Goal: Transaction & Acquisition: Purchase product/service

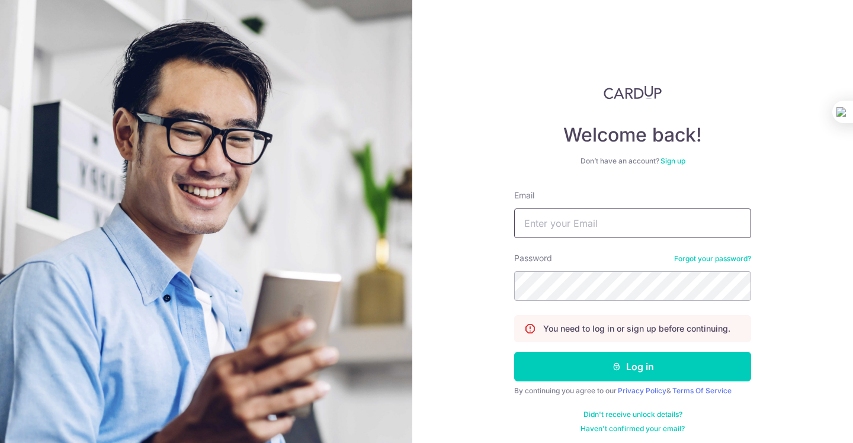
click at [656, 225] on input "Email" at bounding box center [632, 223] width 237 height 30
type input "silvia.mengjiao@gmail.com"
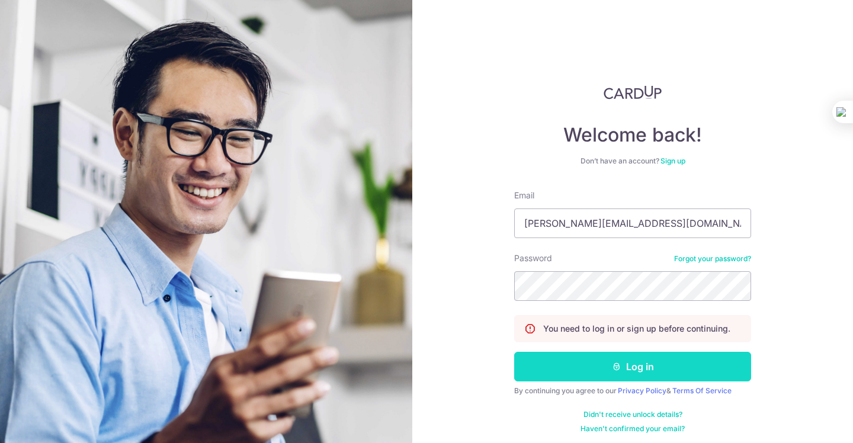
click at [659, 365] on button "Log in" at bounding box center [632, 367] width 237 height 30
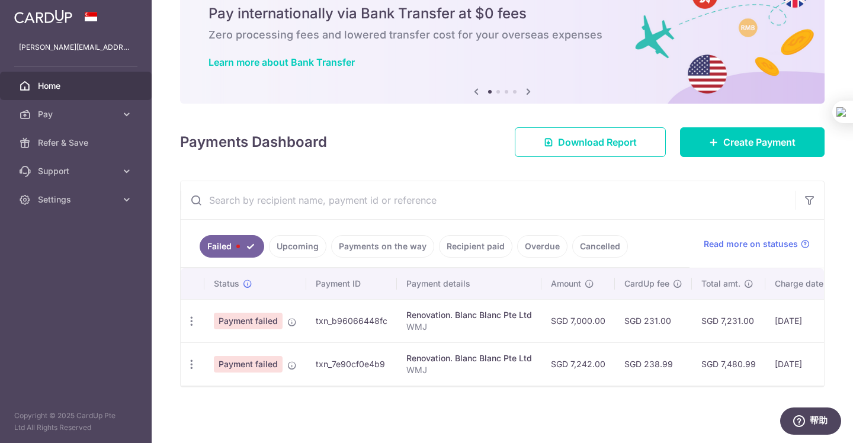
scroll to position [48, 0]
click at [306, 249] on link "Upcoming" at bounding box center [297, 246] width 57 height 23
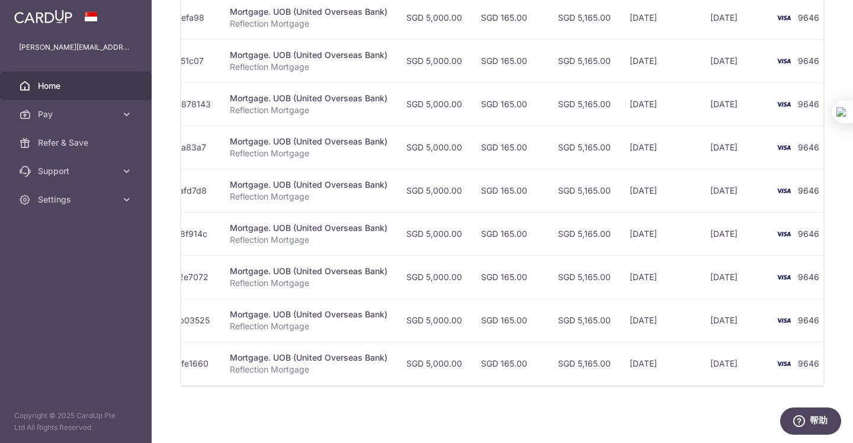
scroll to position [0, 0]
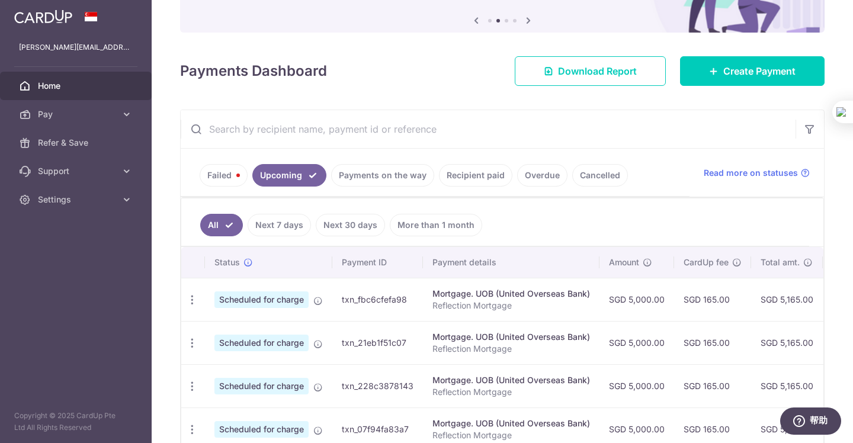
click at [393, 172] on link "Payments on the way" at bounding box center [382, 175] width 103 height 23
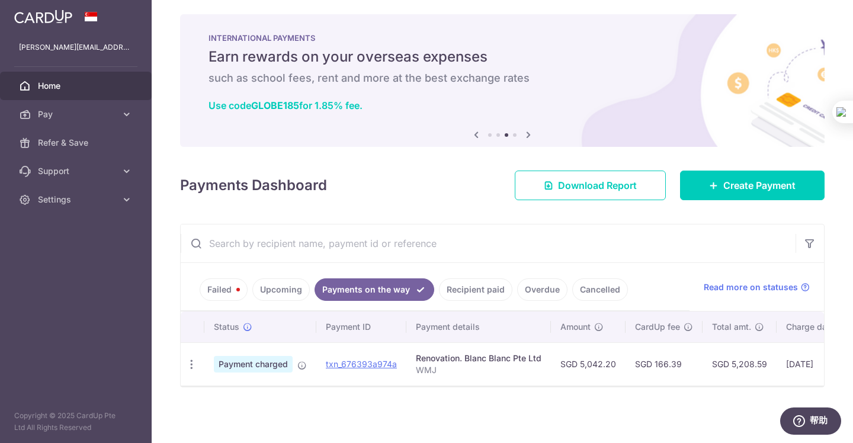
click at [230, 292] on link "Failed" at bounding box center [224, 289] width 48 height 23
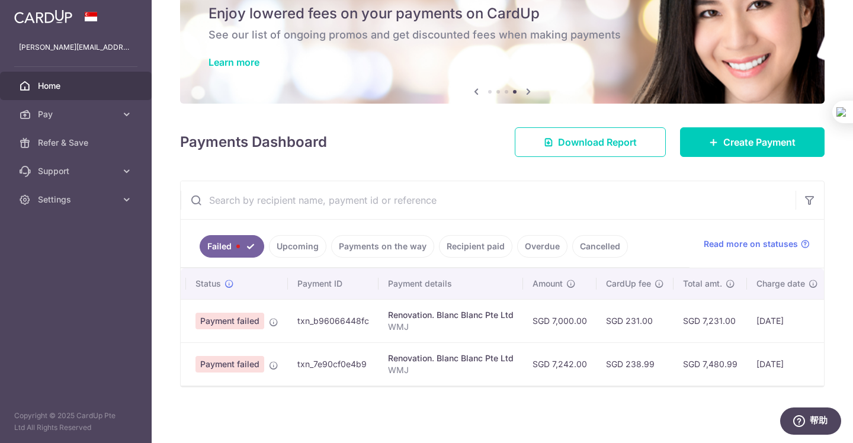
scroll to position [0, 18]
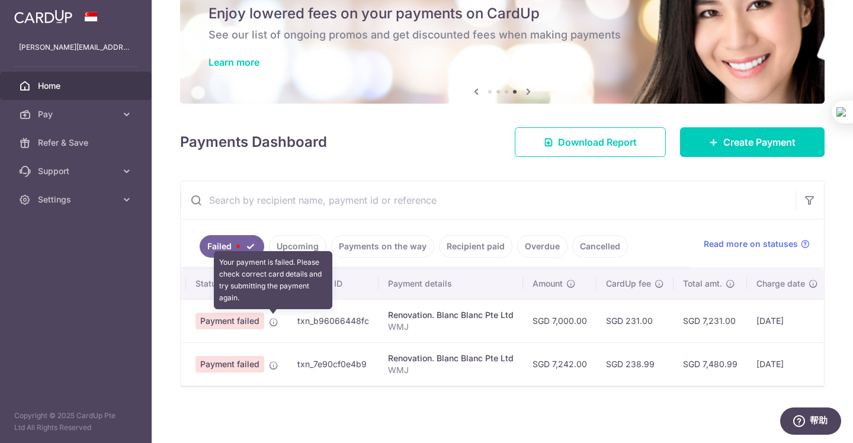
click at [271, 323] on icon at bounding box center [273, 321] width 9 height 9
click at [272, 321] on icon at bounding box center [273, 321] width 9 height 9
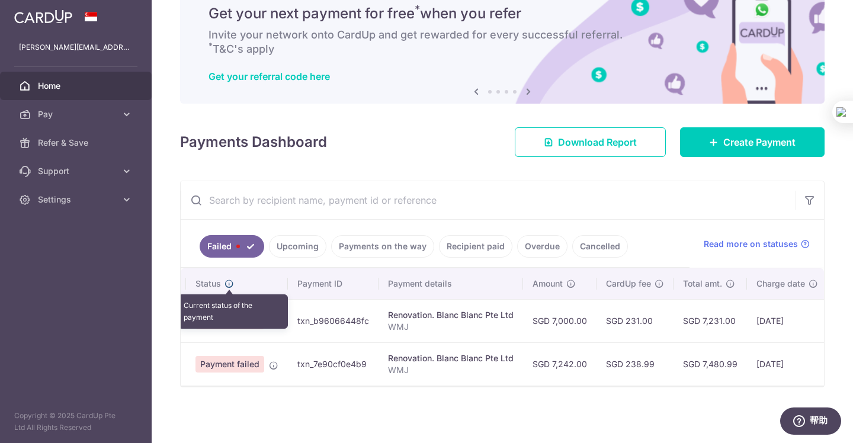
click at [229, 285] on icon at bounding box center [228, 283] width 9 height 9
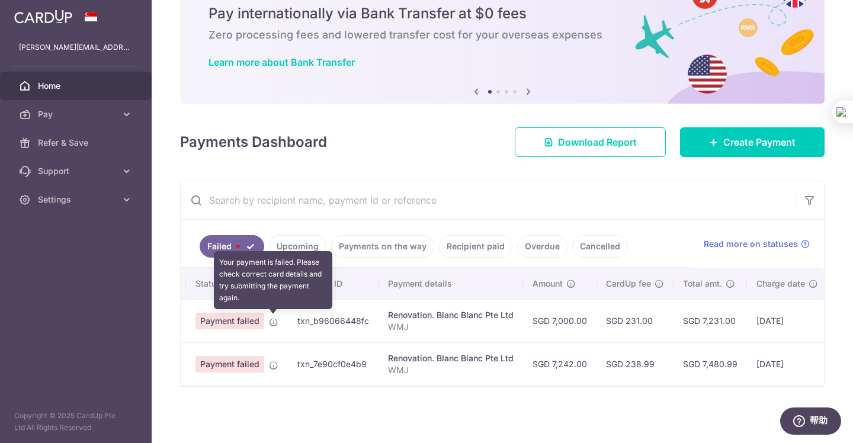
click at [274, 321] on icon at bounding box center [273, 321] width 9 height 9
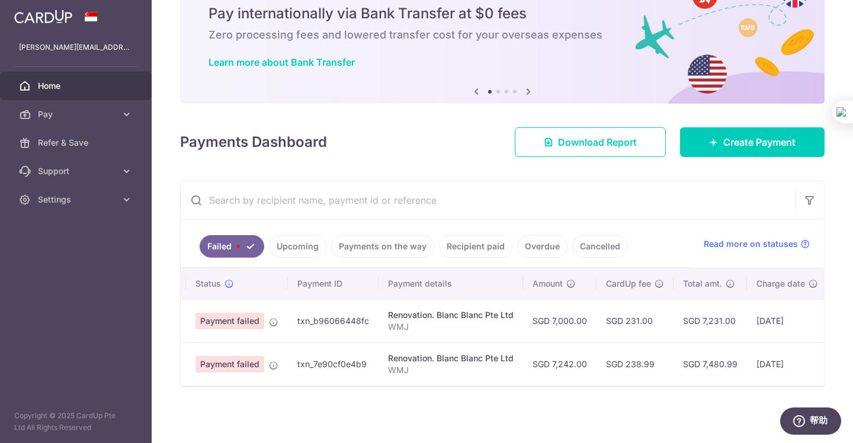
scroll to position [0, 172]
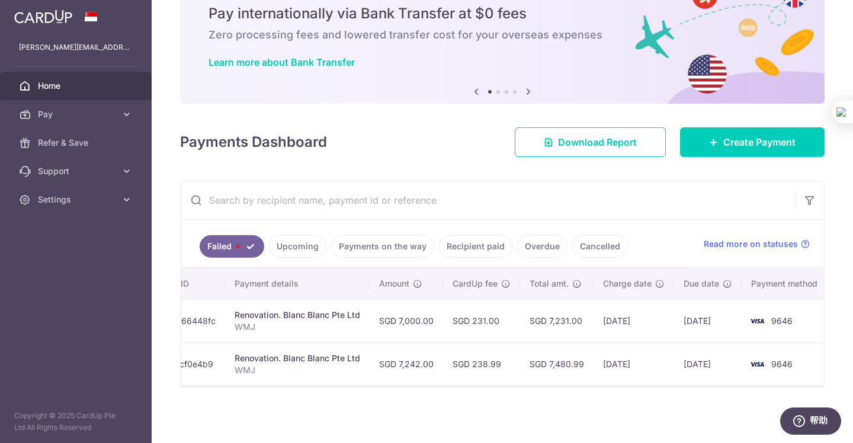
click at [774, 320] on span "9646" at bounding box center [781, 321] width 21 height 10
click at [88, 117] on span "Pay" at bounding box center [77, 114] width 78 height 12
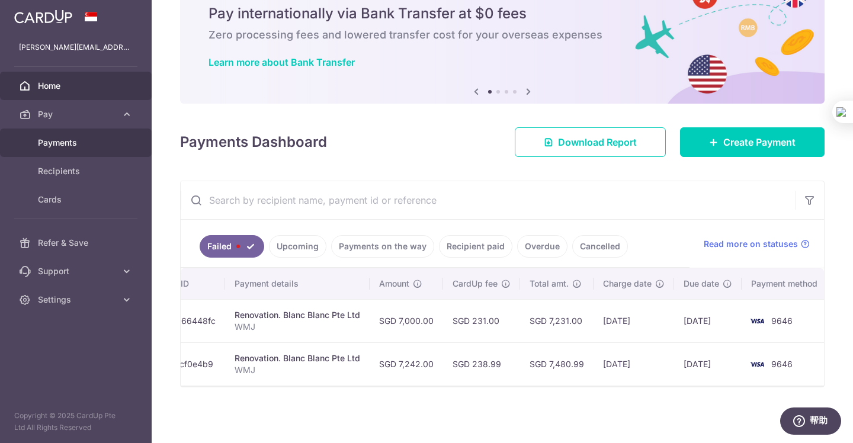
click at [76, 136] on link "Payments" at bounding box center [76, 143] width 152 height 28
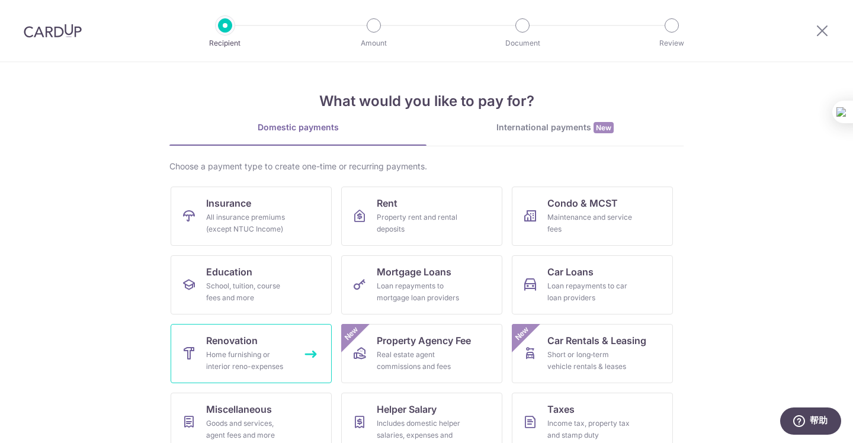
click at [254, 354] on div "Home furnishing or interior reno-expenses" at bounding box center [248, 361] width 85 height 24
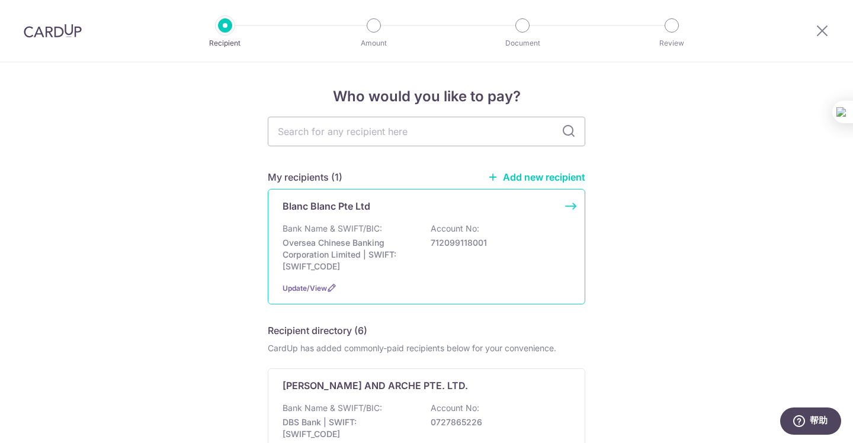
click at [439, 235] on div "Bank Name & SWIFT/BIC: Oversea Chinese Banking Corporation Limited | SWIFT: OCB…" at bounding box center [426, 248] width 288 height 50
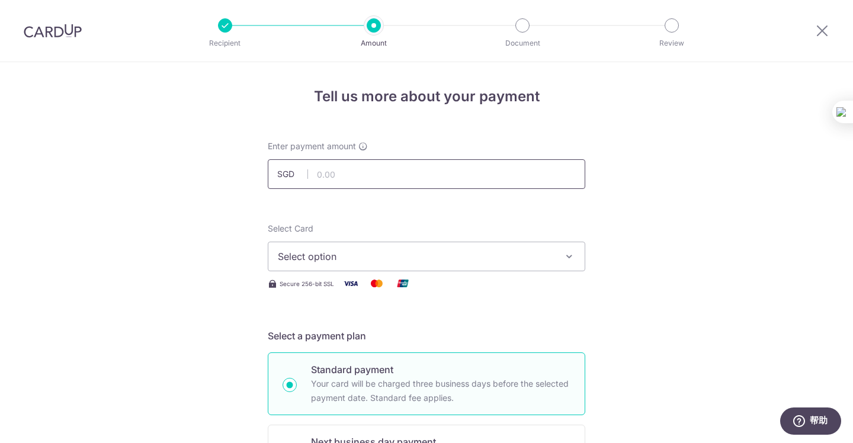
click at [420, 175] on input "text" at bounding box center [426, 174] width 317 height 30
type input "5,922.00"
click at [544, 250] on span "Select option" at bounding box center [416, 256] width 276 height 14
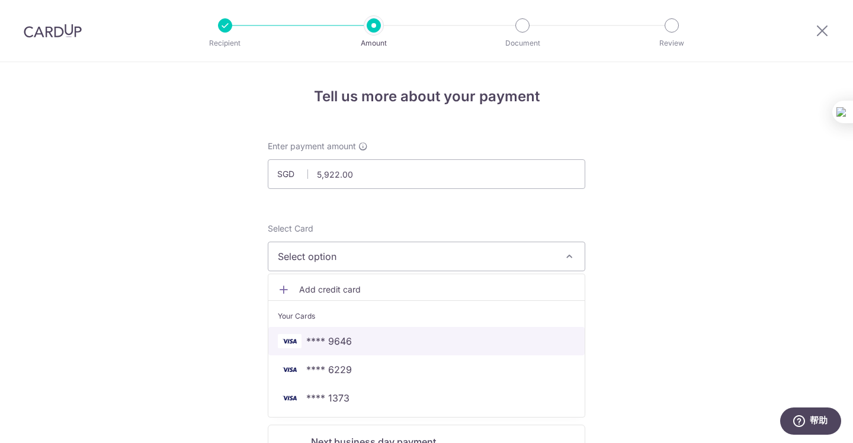
click at [495, 327] on link "**** 9646" at bounding box center [426, 341] width 316 height 28
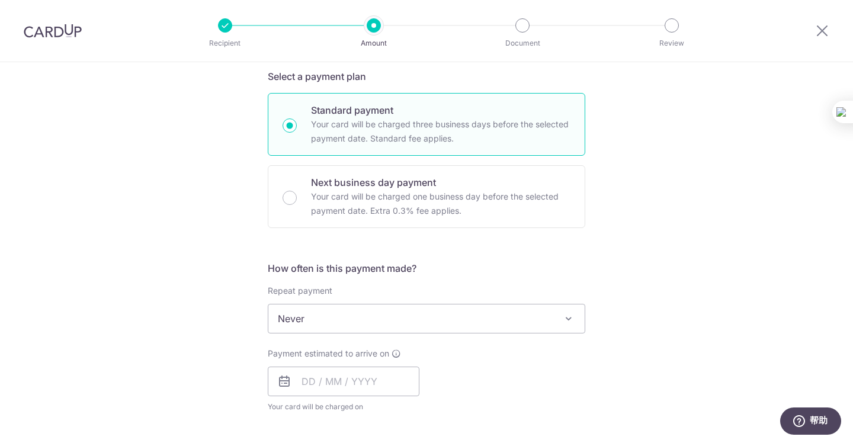
scroll to position [262, 0]
click at [372, 377] on input "text" at bounding box center [344, 379] width 152 height 30
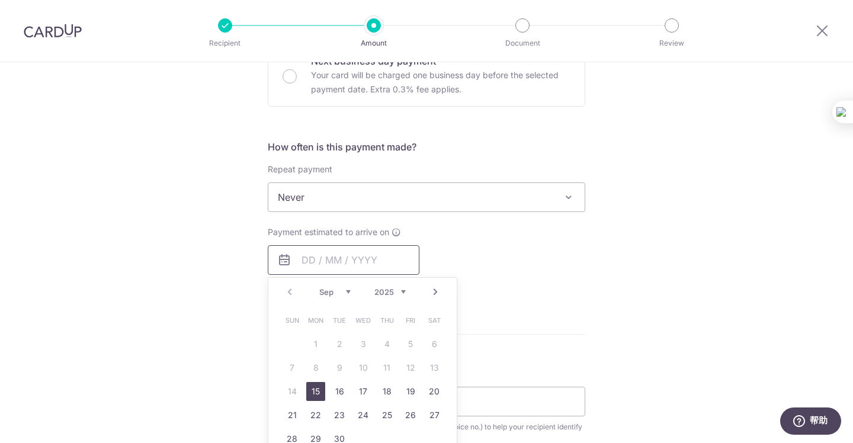
scroll to position [381, 0]
click at [313, 393] on link "15" at bounding box center [315, 390] width 19 height 19
type input "15/09/2025"
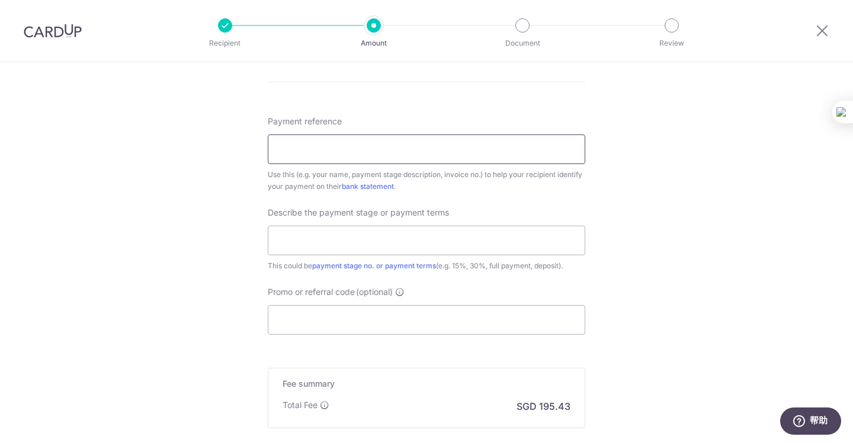
scroll to position [682, 0]
click at [370, 159] on input "Payment reference" at bounding box center [426, 149] width 317 height 30
type input "WMJ"
click at [359, 245] on input "text" at bounding box center [426, 240] width 317 height 30
type input "Third payment 40%"
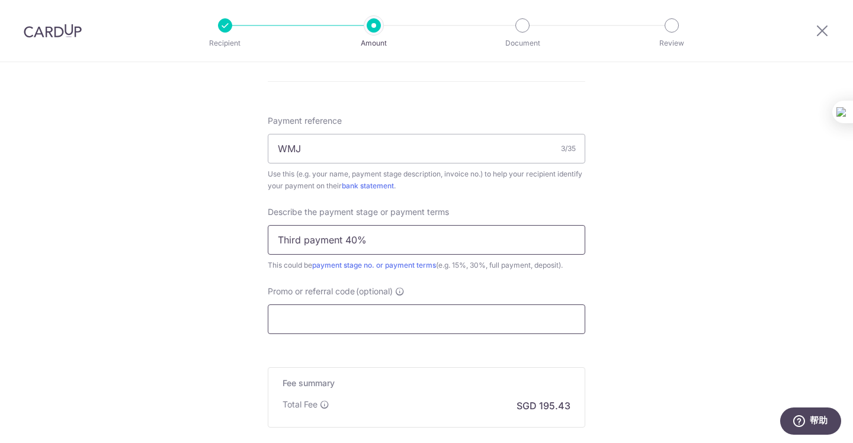
scroll to position [818, 0]
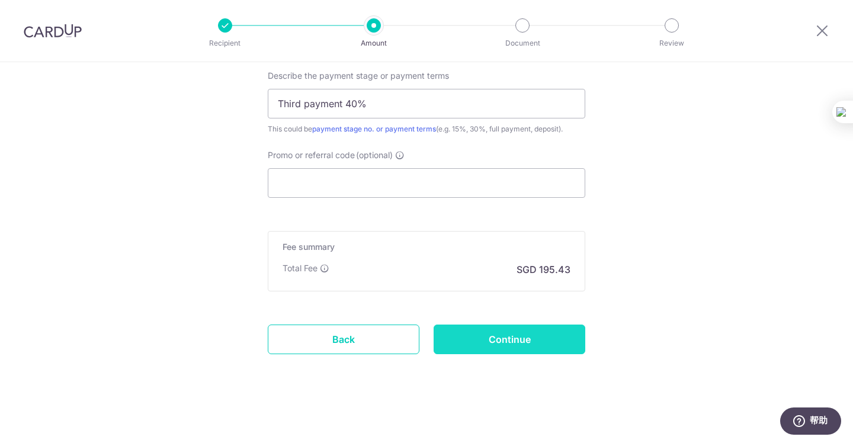
click at [476, 339] on input "Continue" at bounding box center [509, 340] width 152 height 30
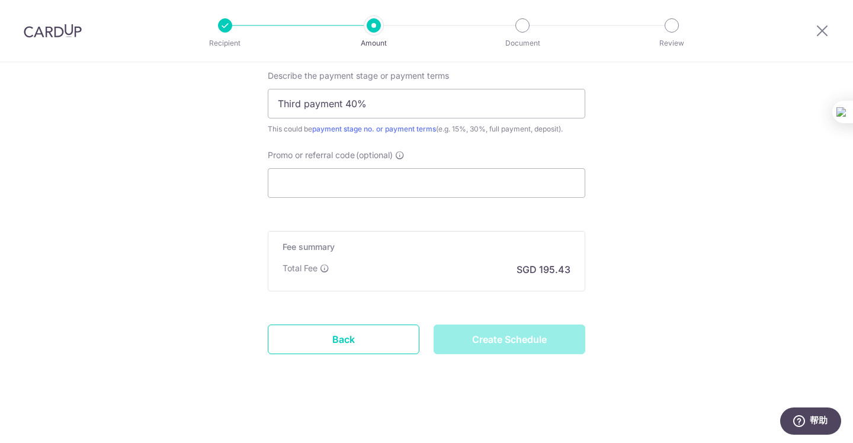
type input "Create Schedule"
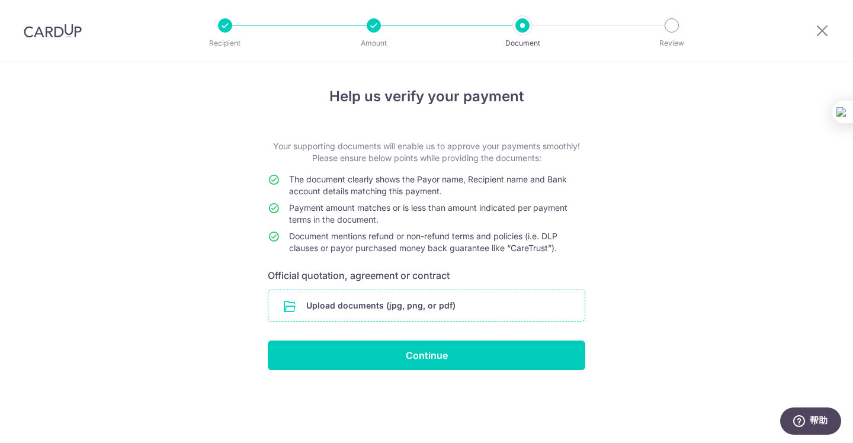
click at [463, 302] on input "file" at bounding box center [426, 305] width 316 height 31
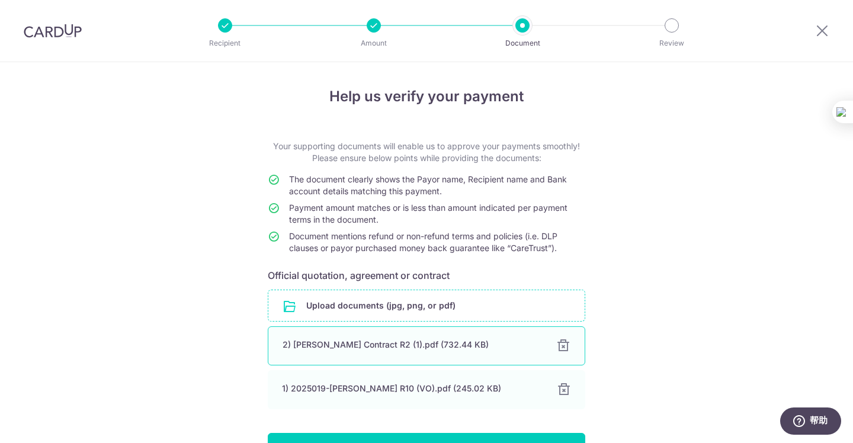
scroll to position [75, 0]
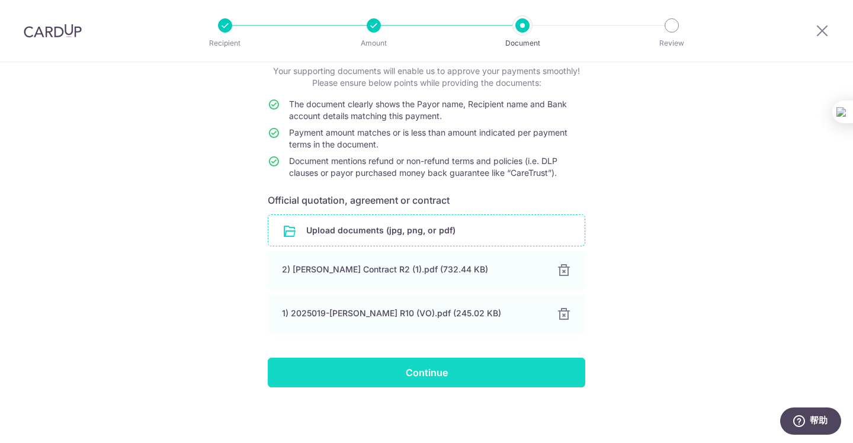
click at [426, 375] on input "Continue" at bounding box center [426, 373] width 317 height 30
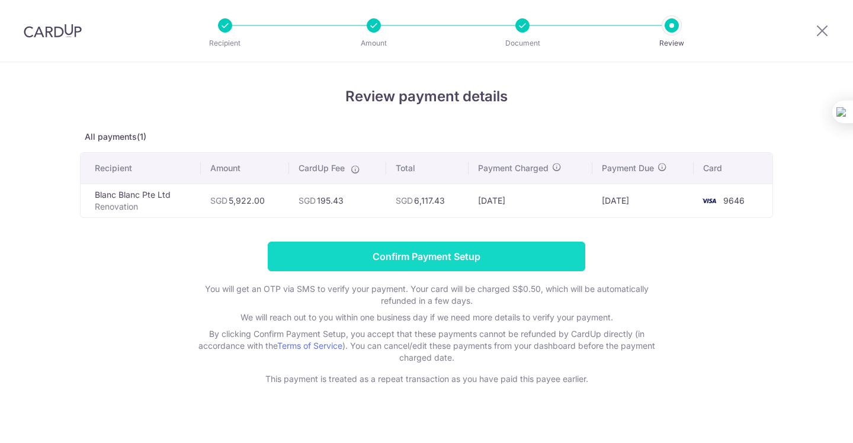
click at [429, 265] on input "Confirm Payment Setup" at bounding box center [426, 257] width 317 height 30
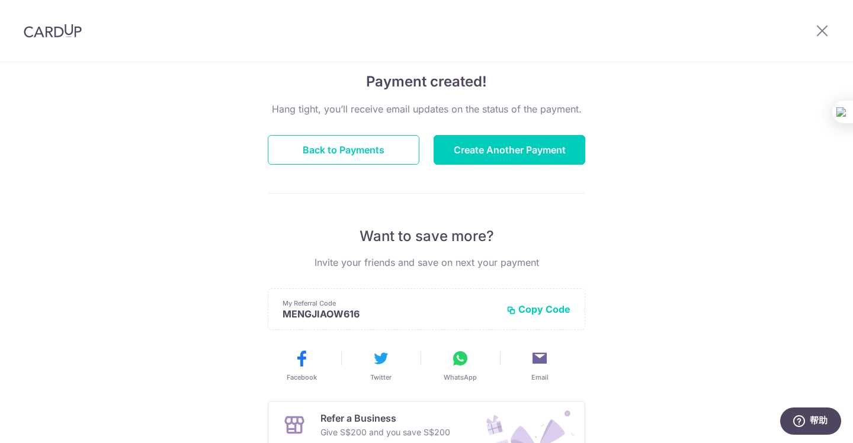
scroll to position [88, 0]
click at [516, 143] on button "Create Another Payment" at bounding box center [509, 151] width 152 height 30
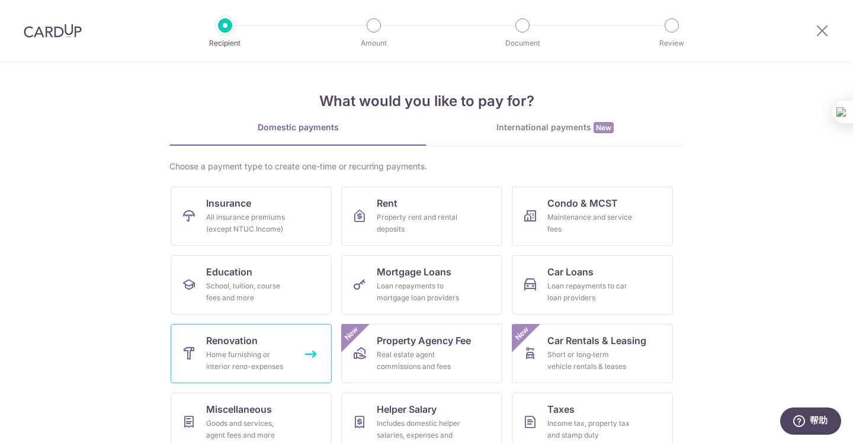
click at [242, 358] on div "Home furnishing or interior reno-expenses" at bounding box center [248, 361] width 85 height 24
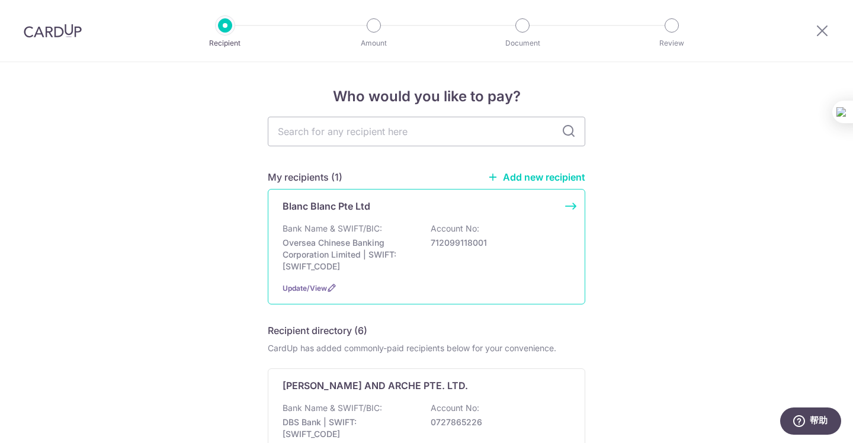
click at [394, 255] on p "Oversea Chinese Banking Corporation Limited | SWIFT: OCBCSGSGXXX" at bounding box center [348, 255] width 133 height 36
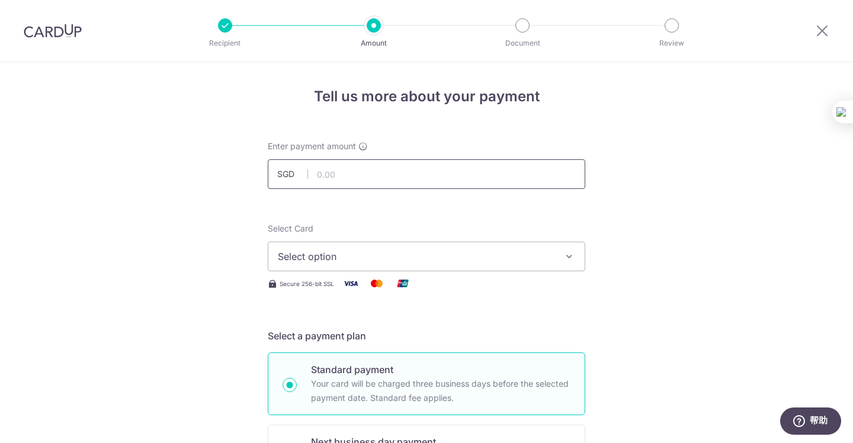
click at [387, 176] on input "text" at bounding box center [426, 174] width 317 height 30
type input "4,115.00"
click at [518, 265] on button "Select option" at bounding box center [426, 257] width 317 height 30
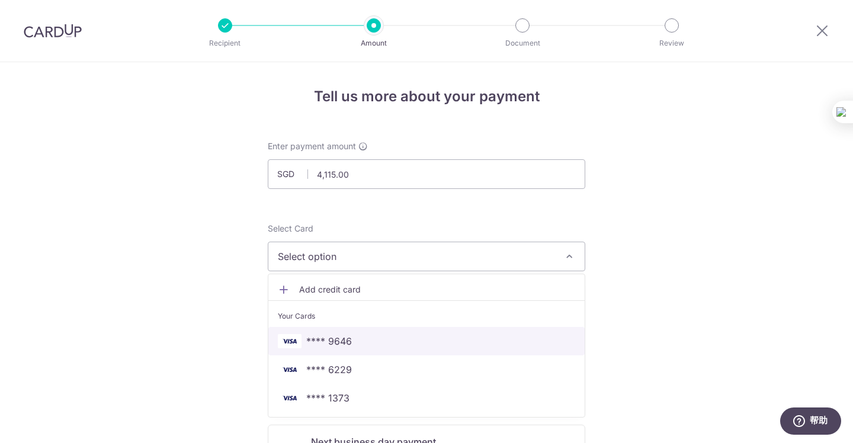
click at [460, 341] on span "**** 9646" at bounding box center [426, 341] width 297 height 14
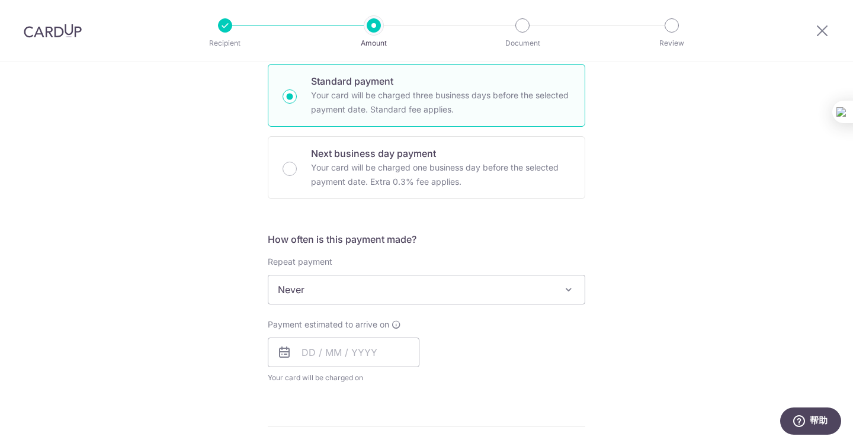
scroll to position [289, 0]
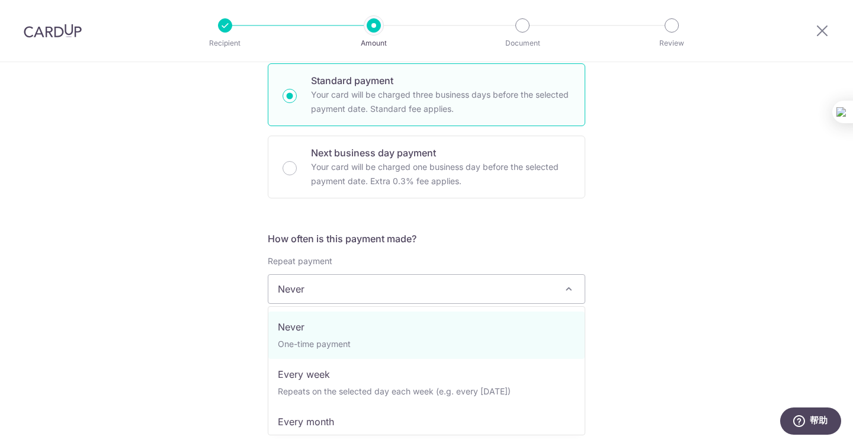
click at [464, 291] on span "Never" at bounding box center [426, 289] width 316 height 28
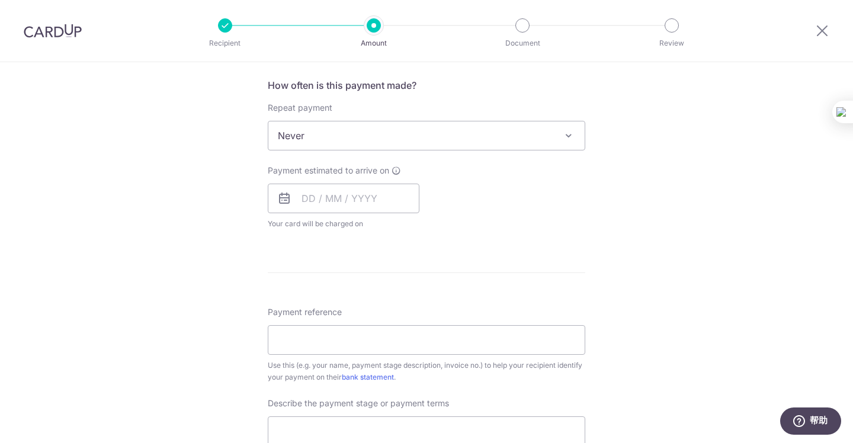
scroll to position [443, 0]
click at [378, 203] on input "text" at bounding box center [344, 198] width 152 height 30
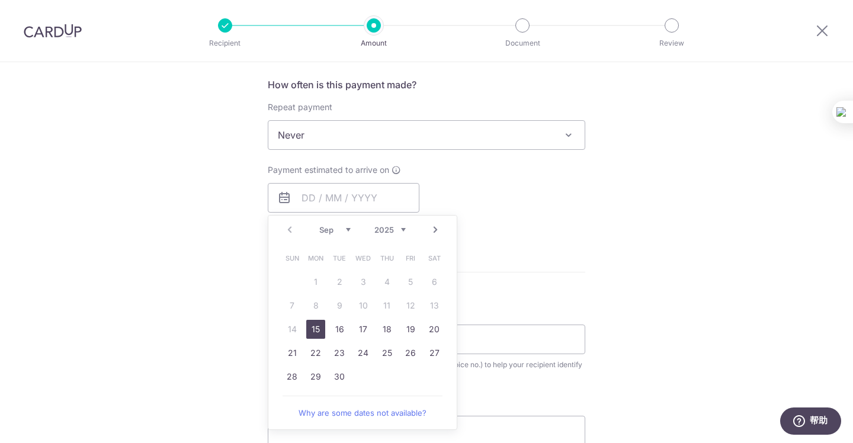
click at [318, 326] on link "15" at bounding box center [315, 329] width 19 height 19
type input "[DATE]"
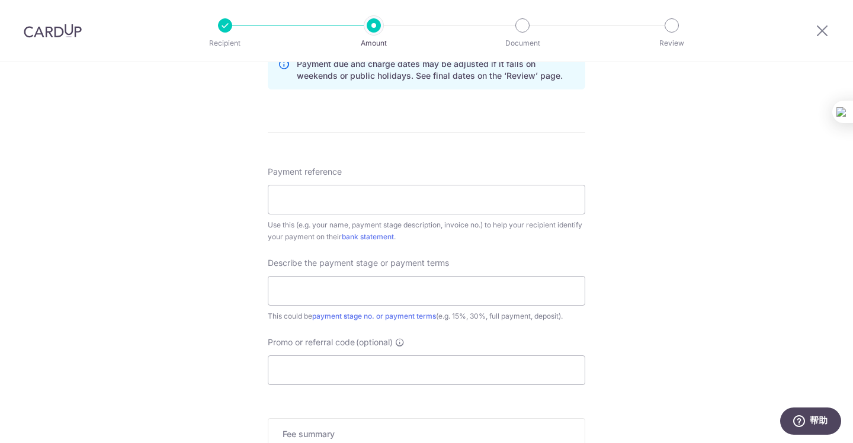
scroll to position [632, 0]
click at [385, 203] on input "Payment reference" at bounding box center [426, 199] width 317 height 30
type input "WMJ"
click at [352, 286] on input "text" at bounding box center [426, 290] width 317 height 30
type input "Third payment 40%"
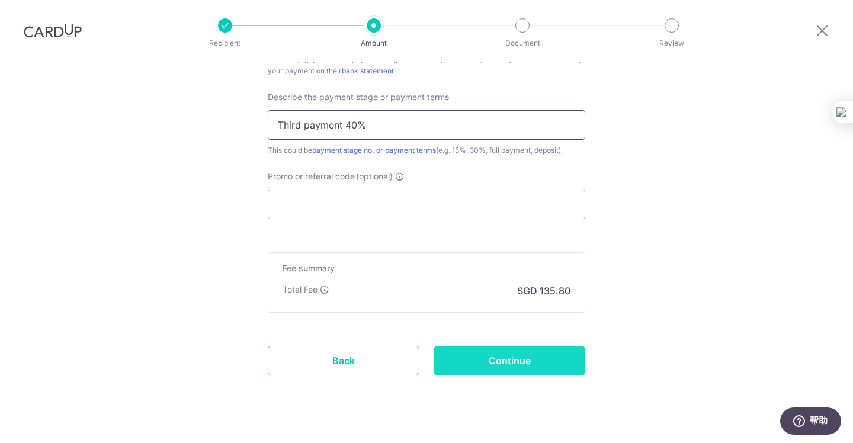
scroll to position [798, 0]
click at [524, 359] on input "Continue" at bounding box center [509, 360] width 152 height 30
type input "Create Schedule"
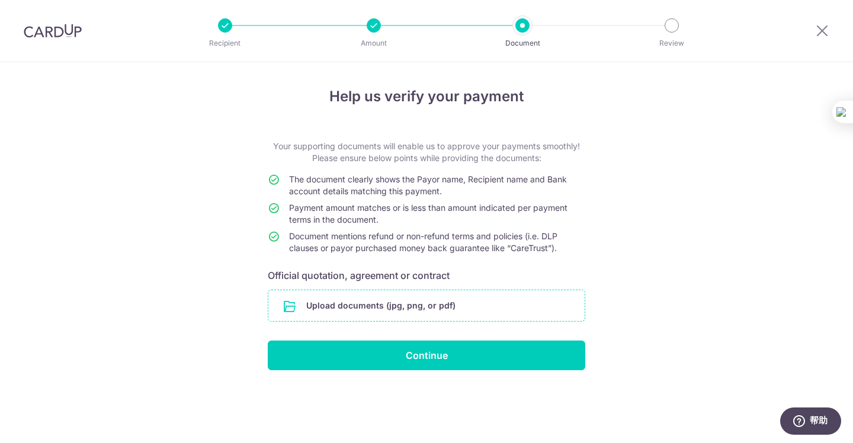
click at [452, 297] on input "file" at bounding box center [426, 305] width 316 height 31
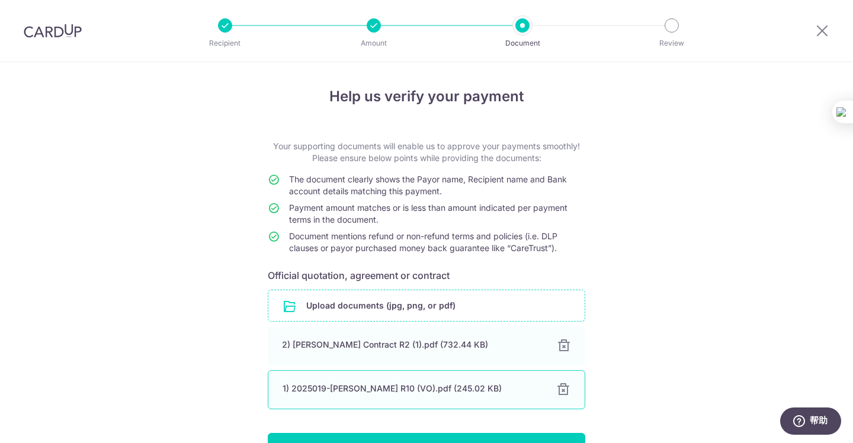
scroll to position [75, 0]
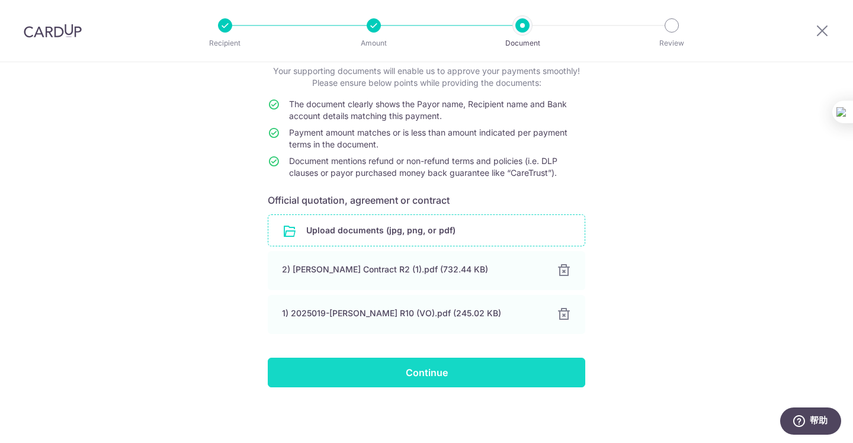
click at [491, 374] on input "Continue" at bounding box center [426, 373] width 317 height 30
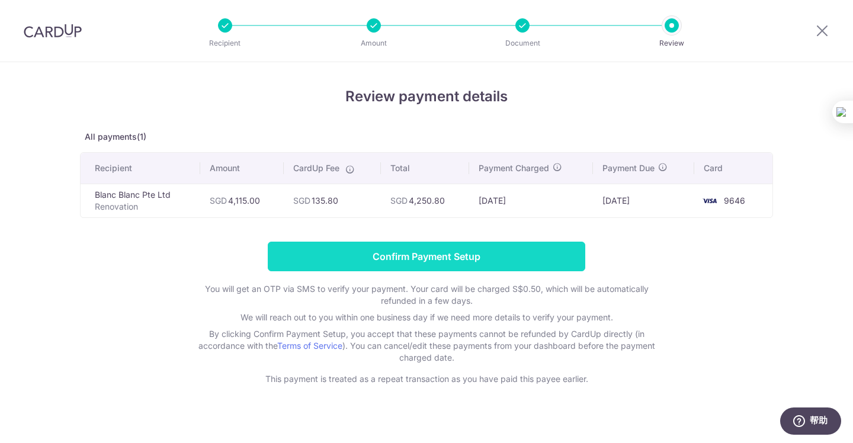
click at [458, 260] on input "Confirm Payment Setup" at bounding box center [426, 257] width 317 height 30
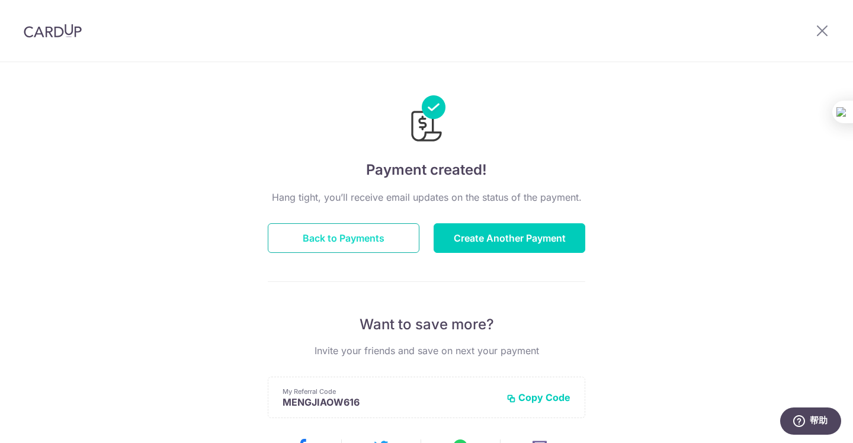
click at [361, 230] on button "Back to Payments" at bounding box center [344, 238] width 152 height 30
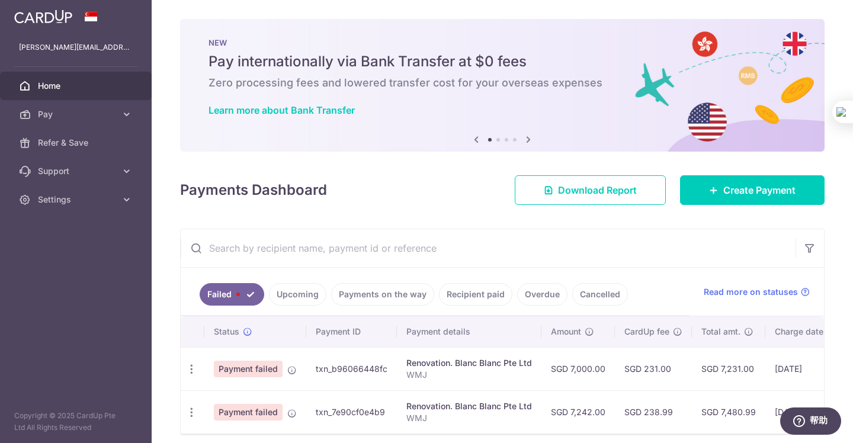
click at [89, 84] on span "Home" at bounding box center [77, 86] width 78 height 12
click at [111, 115] on span "Pay" at bounding box center [77, 114] width 78 height 12
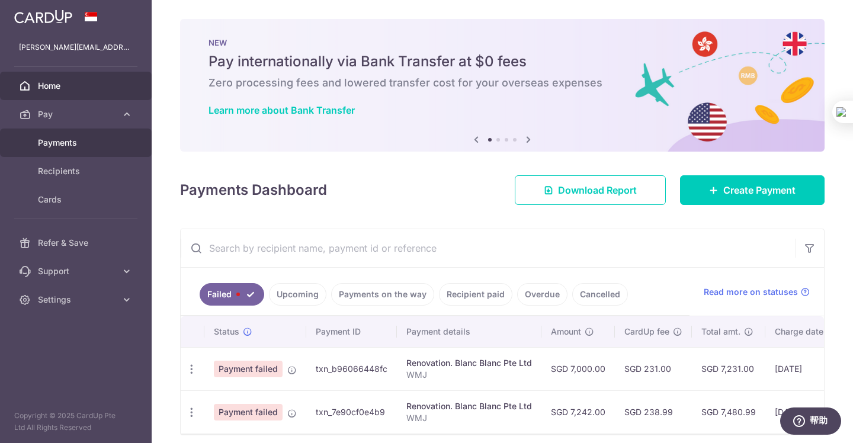
click at [85, 140] on span "Payments" at bounding box center [77, 143] width 78 height 12
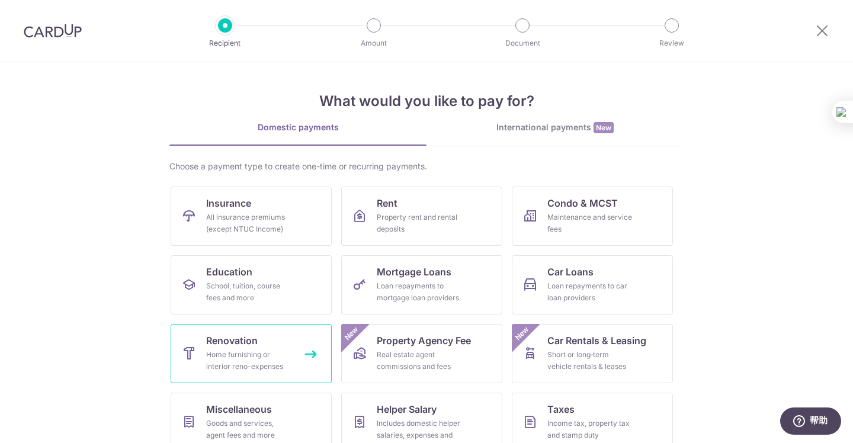
click at [267, 365] on div "Home furnishing or interior reno-expenses" at bounding box center [248, 361] width 85 height 24
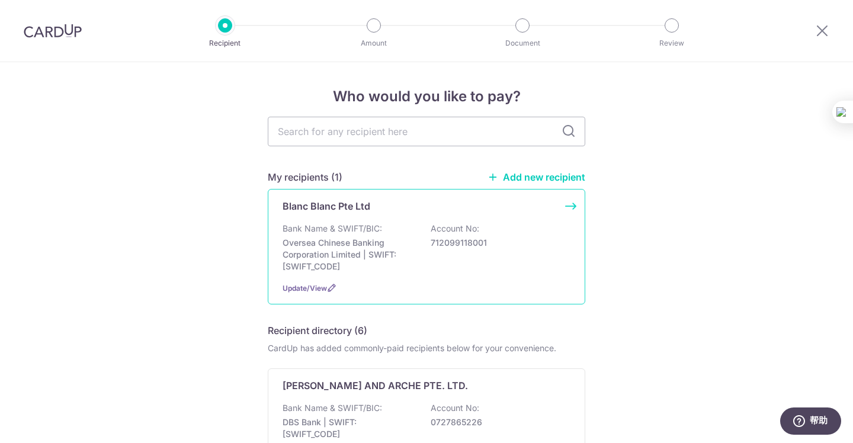
click at [505, 278] on div "Blanc Blanc Pte Ltd Bank Name & SWIFT/BIC: Oversea Chinese Banking Corporation …" at bounding box center [426, 246] width 317 height 115
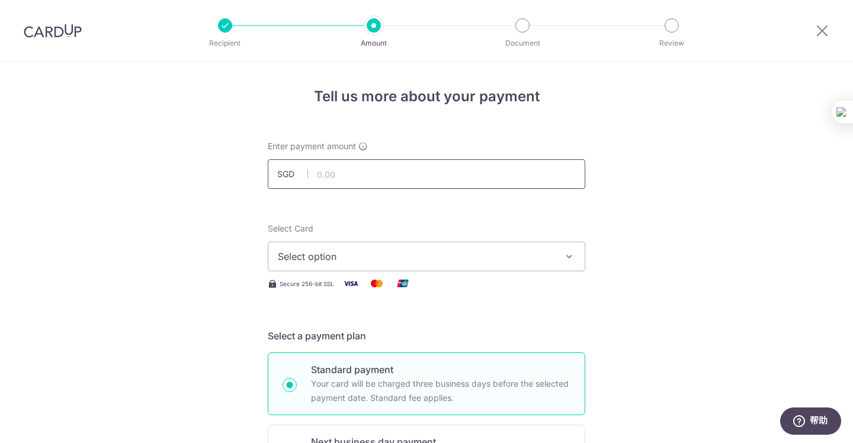
drag, startPoint x: 0, startPoint y: 0, endPoint x: 469, endPoint y: 178, distance: 501.5
click at [469, 178] on input "text" at bounding box center [426, 174] width 317 height 30
type input "4,205.00"
click at [512, 269] on button "Select option" at bounding box center [426, 257] width 317 height 30
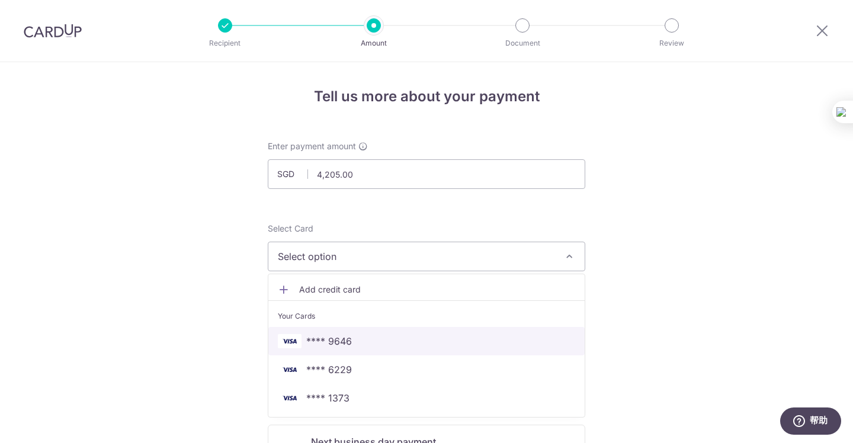
click at [481, 333] on link "**** 9646" at bounding box center [426, 341] width 316 height 28
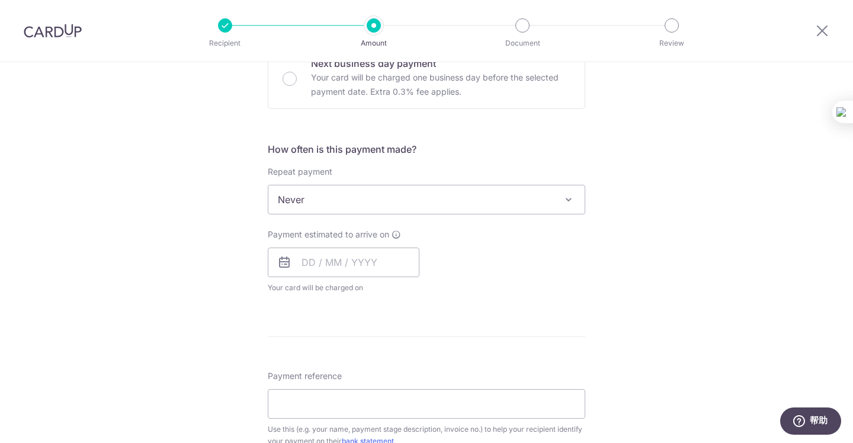
scroll to position [379, 0]
click at [368, 257] on input "text" at bounding box center [344, 262] width 152 height 30
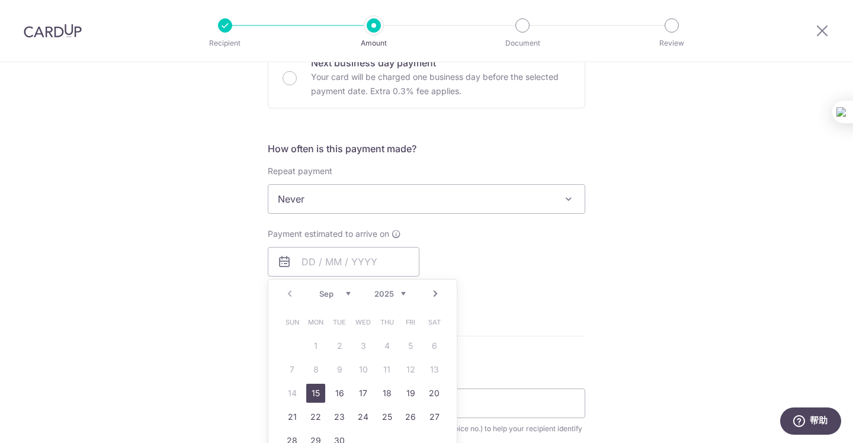
click at [313, 390] on link "15" at bounding box center [315, 393] width 19 height 19
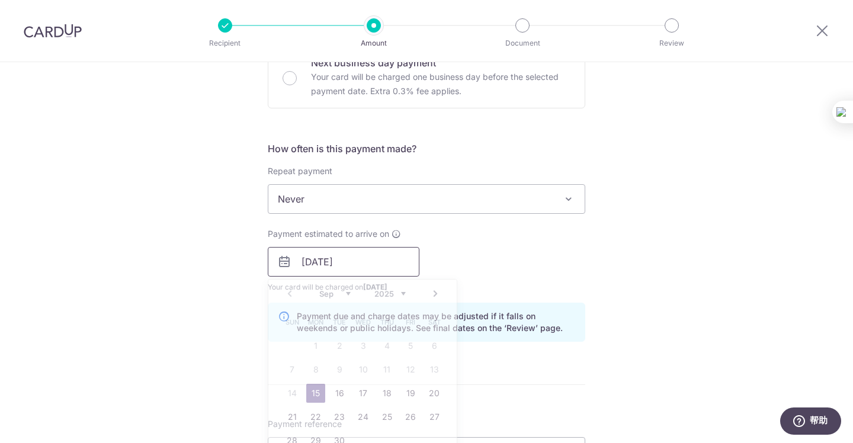
click at [359, 265] on input "15/09/2025" at bounding box center [344, 262] width 152 height 30
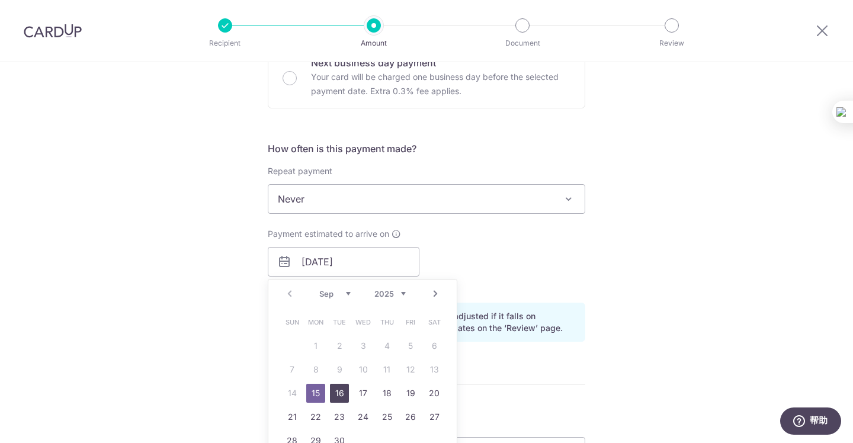
click at [338, 395] on link "16" at bounding box center [339, 393] width 19 height 19
type input "16/09/2025"
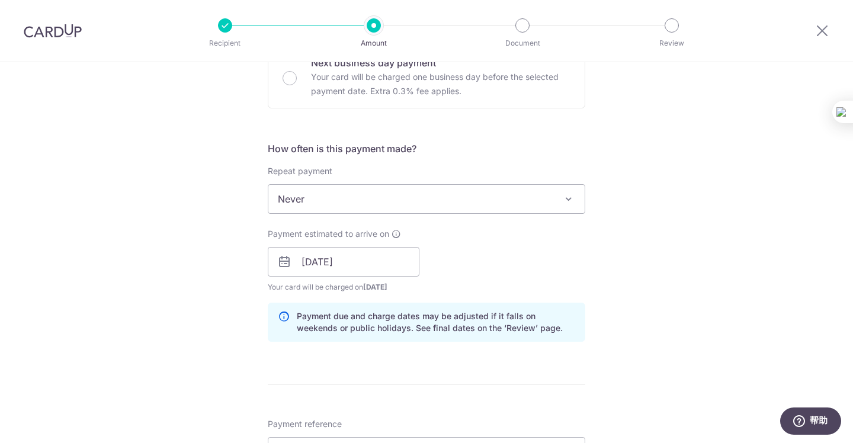
click at [530, 260] on div "Payment estimated to arrive on 16/09/2025 Prev Next Sep Oct Nov Dec 2025 2026 2…" at bounding box center [427, 260] width 332 height 65
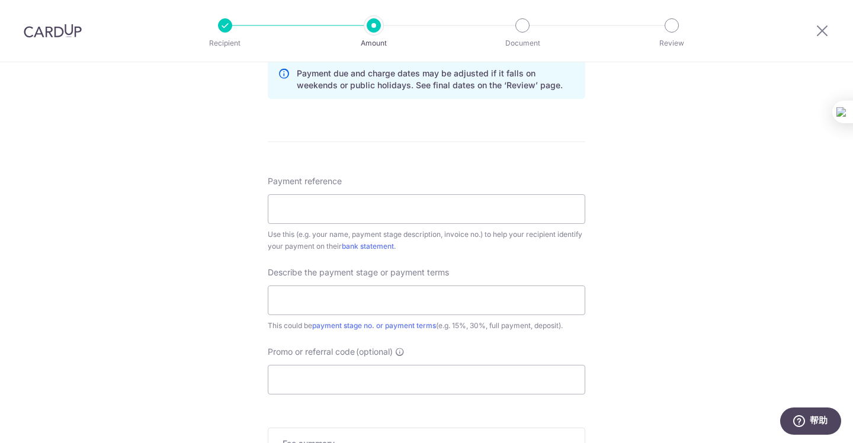
scroll to position [621, 0]
click at [448, 210] on input "Payment reference" at bounding box center [426, 210] width 317 height 30
type input "WMJ"
click at [377, 303] on input "text" at bounding box center [426, 301] width 317 height 30
type input "Third payment 40%"
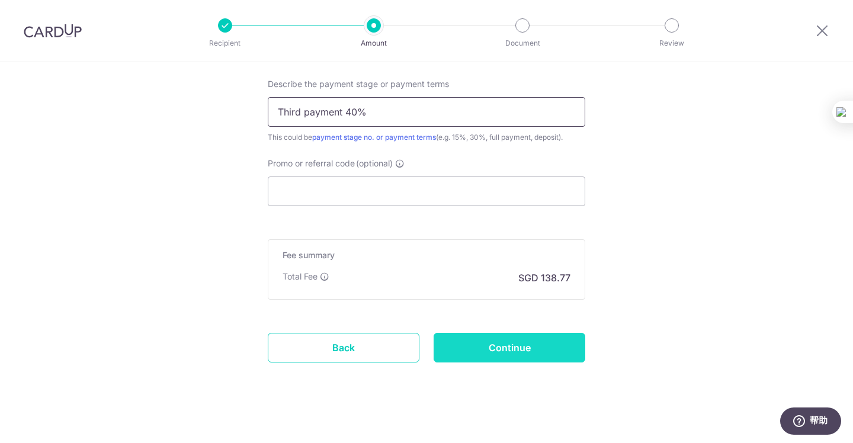
scroll to position [811, 0]
click at [489, 348] on input "Continue" at bounding box center [509, 347] width 152 height 30
type input "Create Schedule"
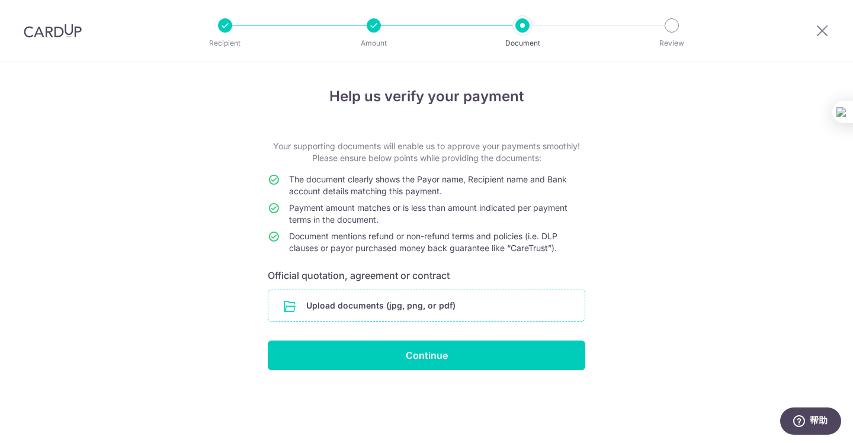
click at [457, 301] on input "file" at bounding box center [426, 305] width 316 height 31
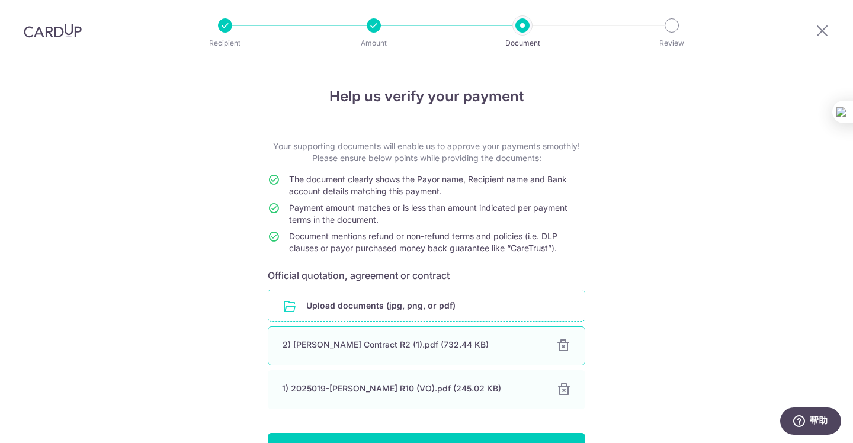
scroll to position [75, 0]
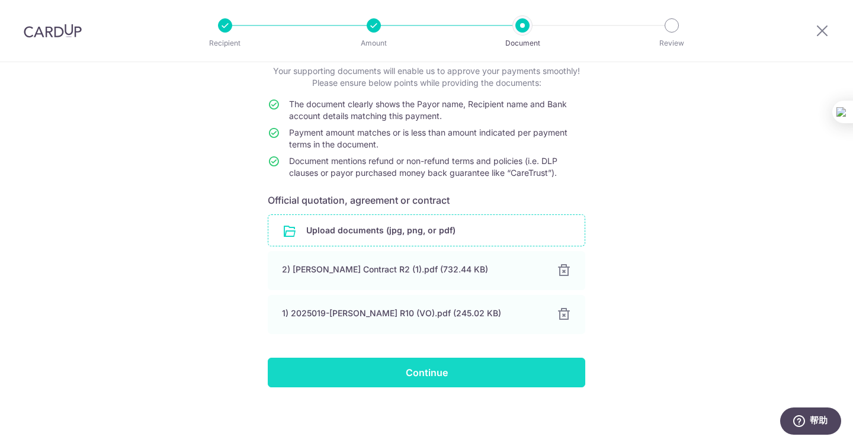
click at [443, 383] on input "Continue" at bounding box center [426, 373] width 317 height 30
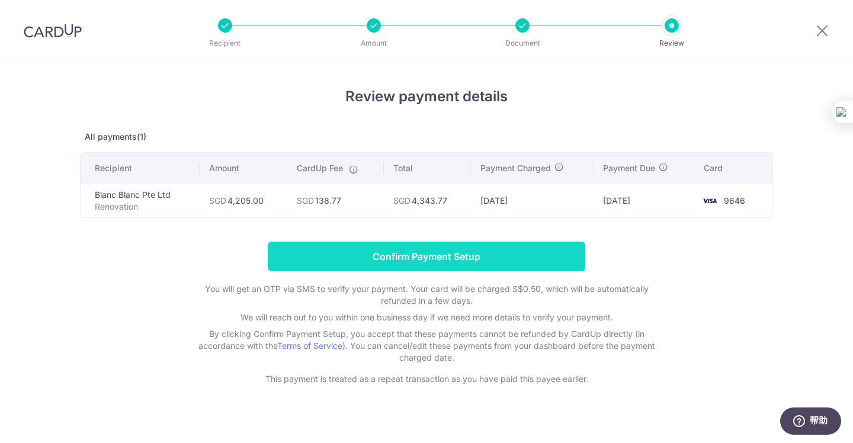
click at [460, 256] on input "Confirm Payment Setup" at bounding box center [426, 257] width 317 height 30
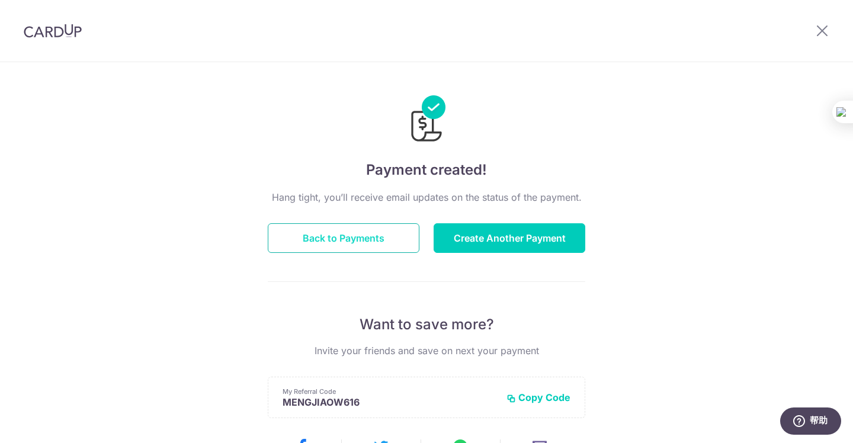
click at [367, 237] on button "Back to Payments" at bounding box center [344, 238] width 152 height 30
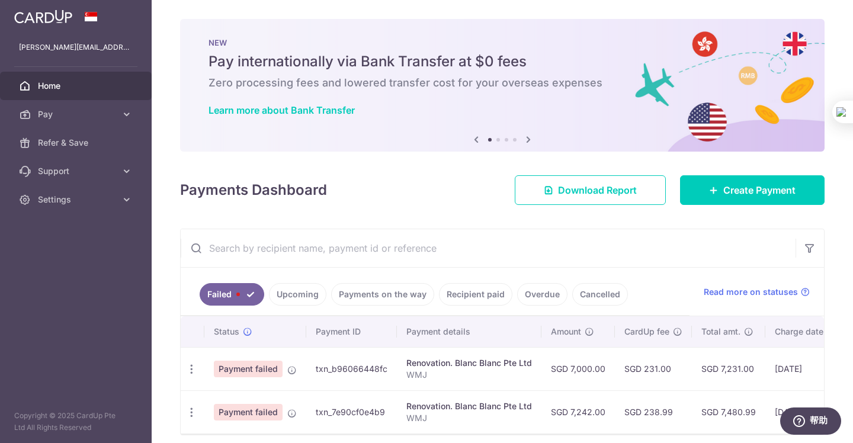
click at [98, 79] on link "Home" at bounding box center [76, 86] width 152 height 28
click at [307, 297] on link "Upcoming" at bounding box center [297, 294] width 57 height 23
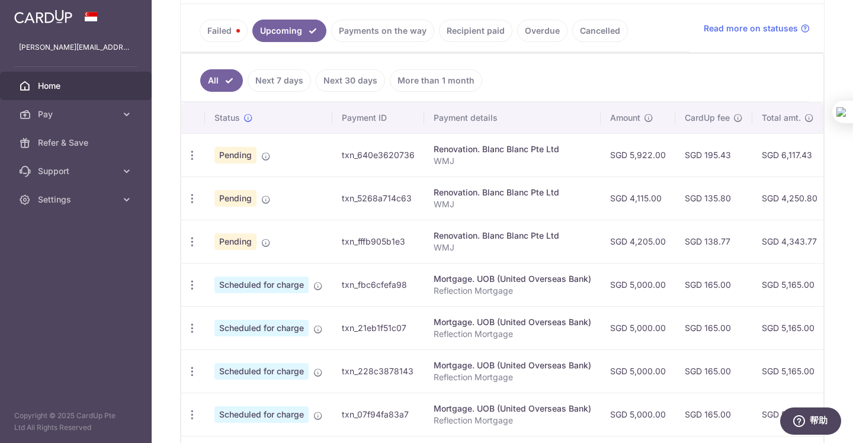
scroll to position [262, 0]
click at [288, 78] on link "Next 7 days" at bounding box center [279, 81] width 63 height 23
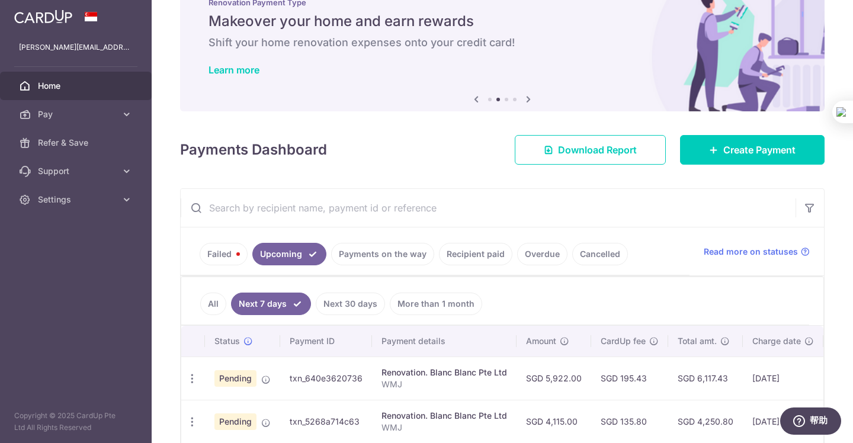
scroll to position [142, 0]
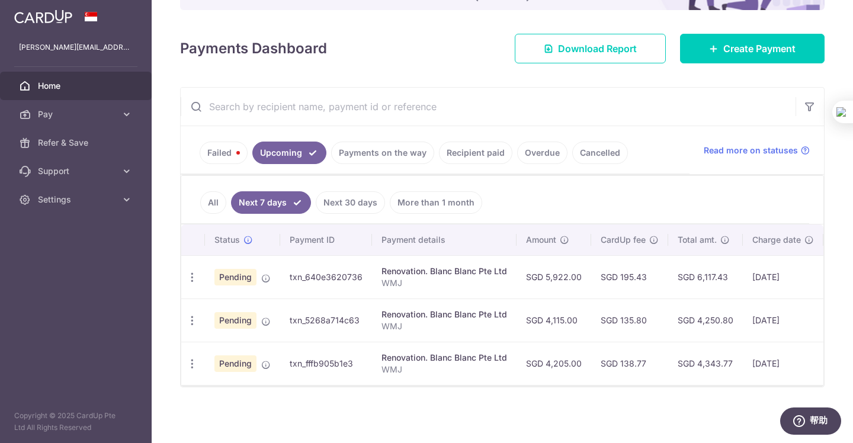
click at [361, 198] on link "Next 30 days" at bounding box center [350, 202] width 69 height 23
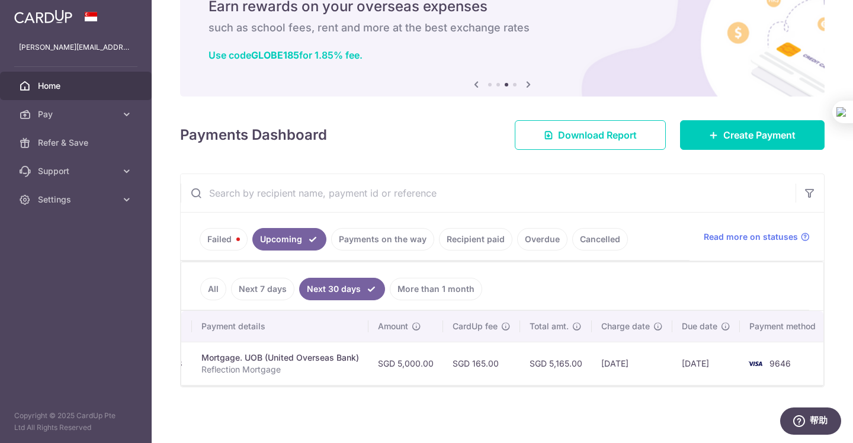
scroll to position [0, 0]
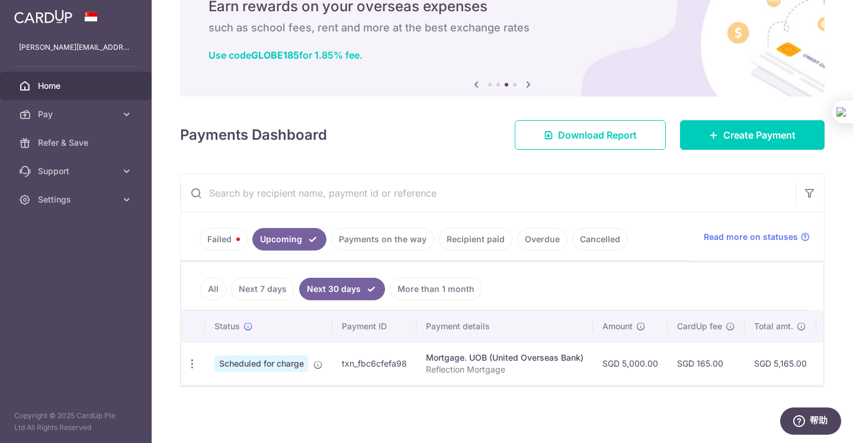
click at [260, 288] on link "Next 7 days" at bounding box center [262, 289] width 63 height 23
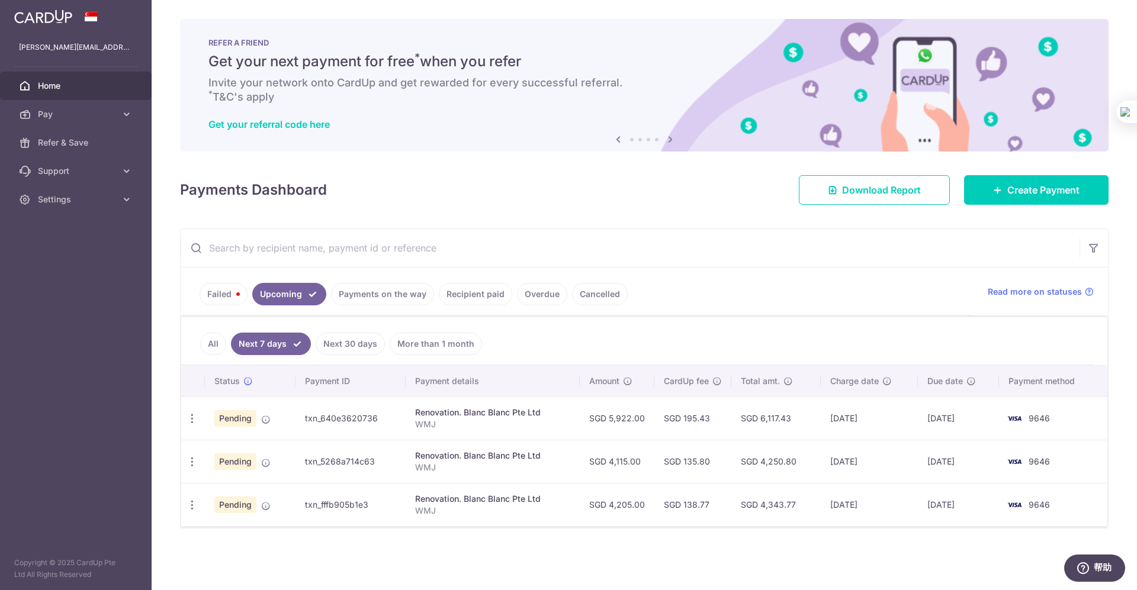
click at [341, 208] on div "× Pause Schedule Pause all future payments in this series Pause just this one p…" at bounding box center [644, 295] width 985 height 590
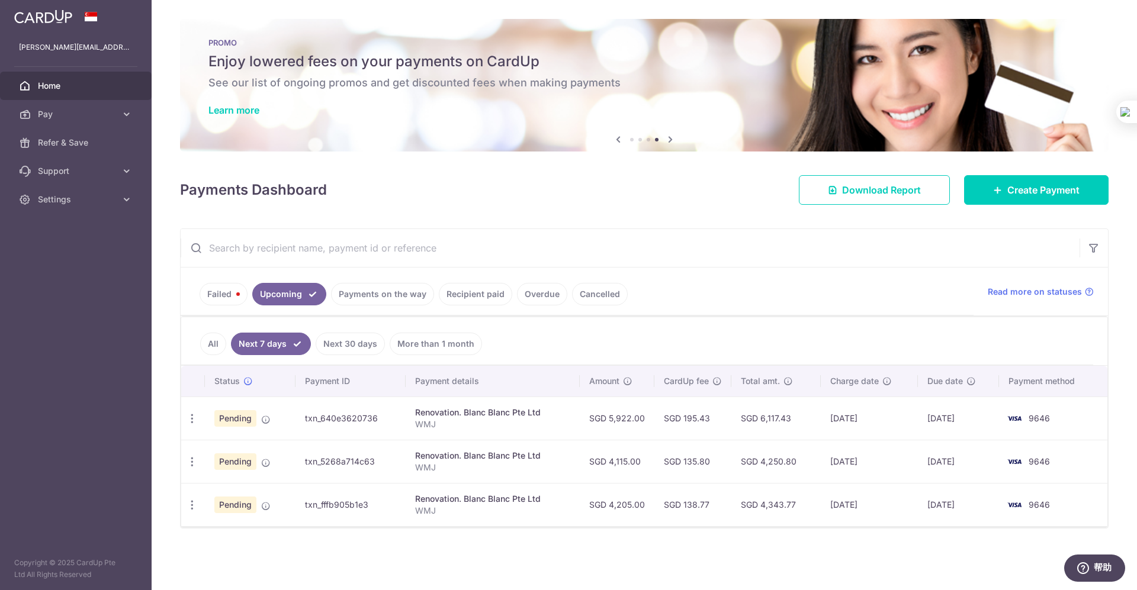
click at [372, 295] on link "Payments on the way" at bounding box center [382, 294] width 103 height 23
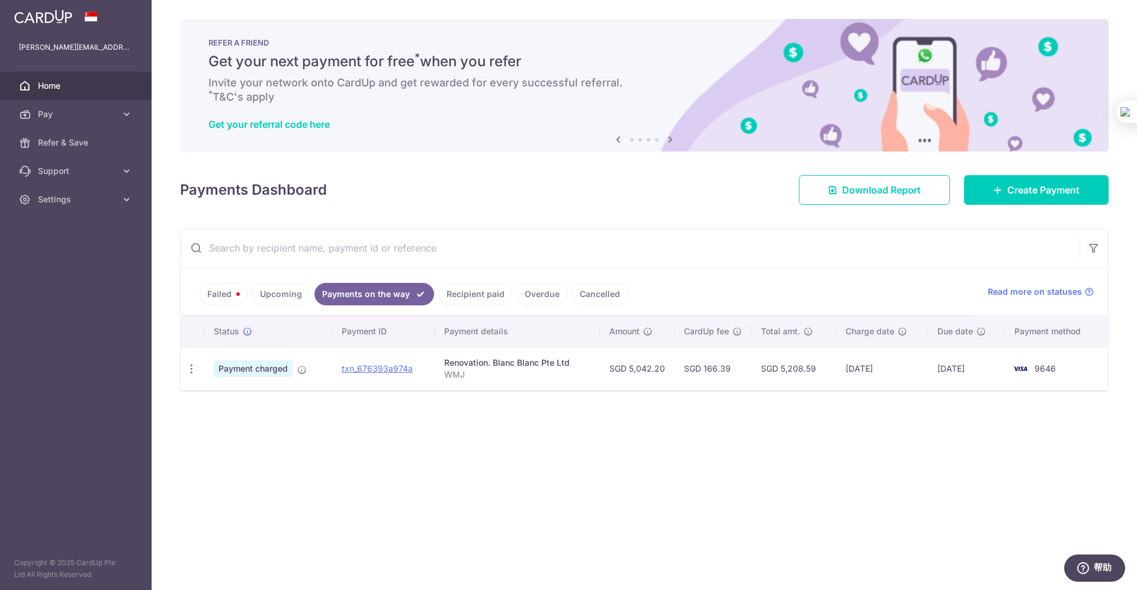
click at [120, 307] on aside "[PERSON_NAME][EMAIL_ADDRESS][DOMAIN_NAME] Home Pay Payments Recipients Cards Re…" at bounding box center [76, 295] width 152 height 590
